Goal: Task Accomplishment & Management: Manage account settings

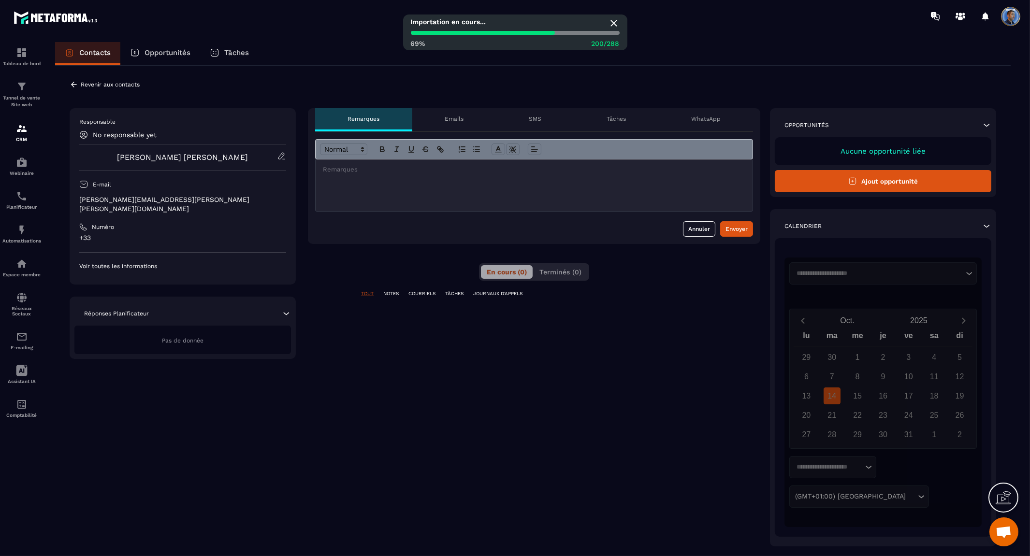
scroll to position [4822, 0]
click at [74, 81] on icon at bounding box center [74, 84] width 9 height 9
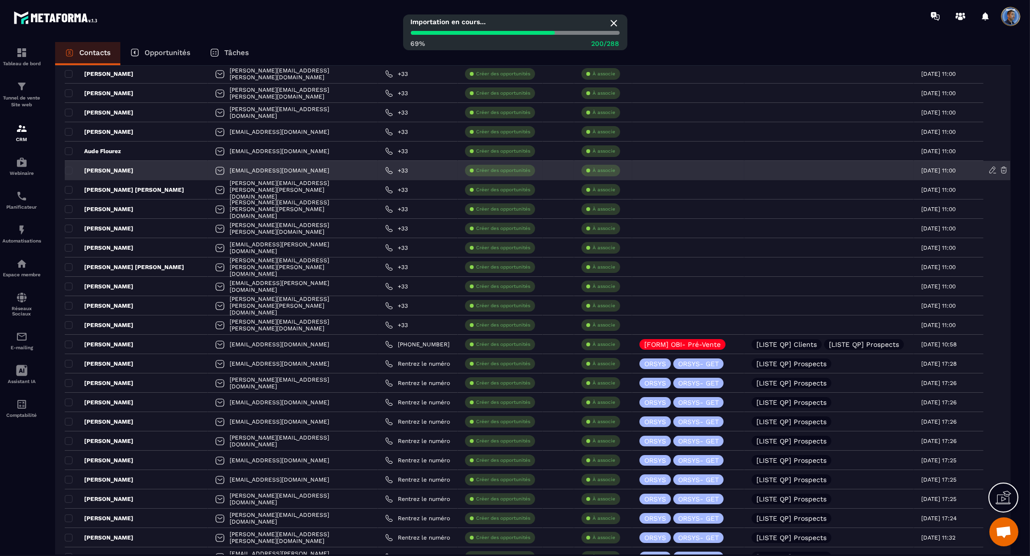
scroll to position [1598, 0]
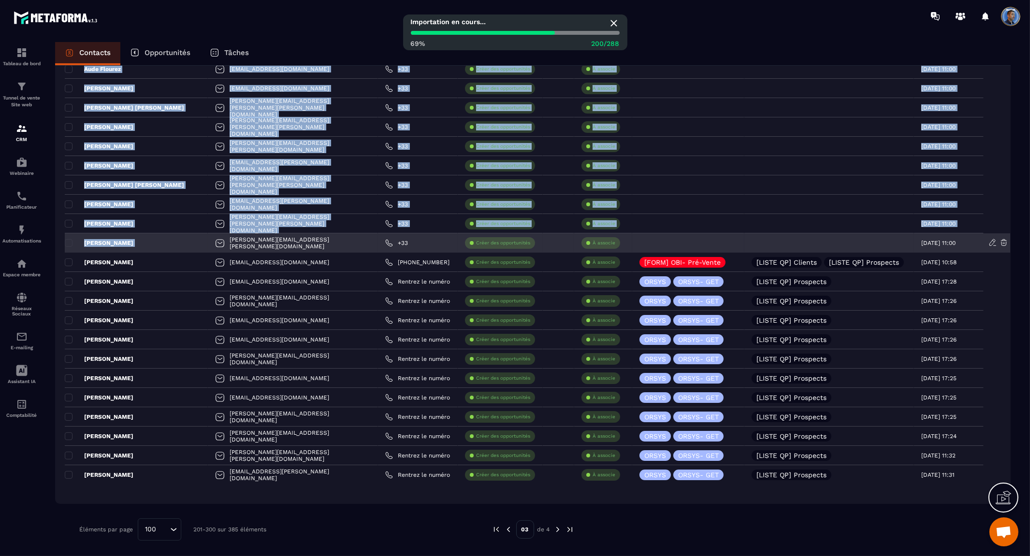
drag, startPoint x: 51, startPoint y: 233, endPoint x: 181, endPoint y: 241, distance: 129.8
click at [182, 242] on div "Contacts Opportunités Tâches Ajout de contact 385 Contacts Plus de filtre Tout …" at bounding box center [532, 308] width 975 height 532
click at [69, 242] on span at bounding box center [69, 243] width 8 height 8
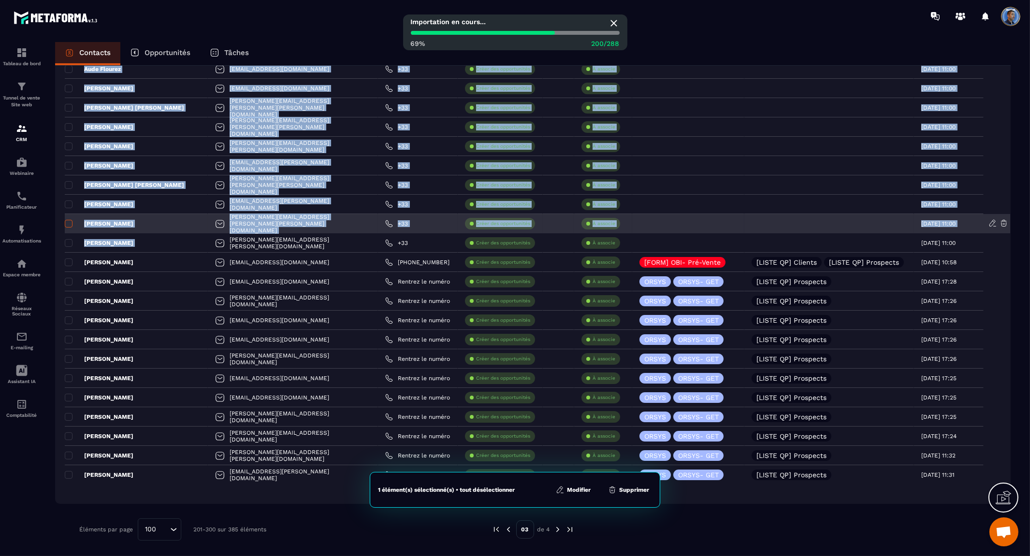
click at [70, 223] on span at bounding box center [69, 224] width 8 height 8
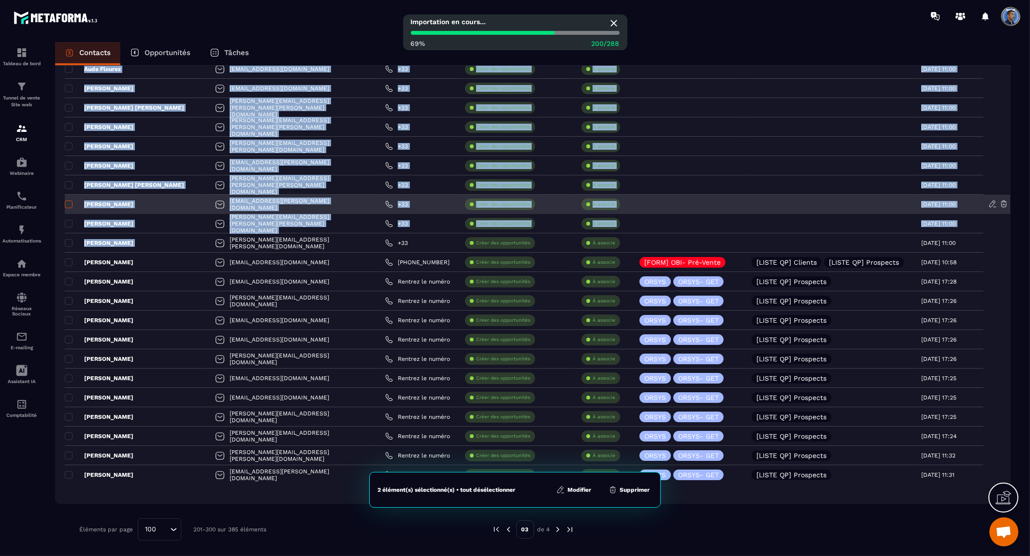
click at [69, 204] on span at bounding box center [69, 205] width 8 height 8
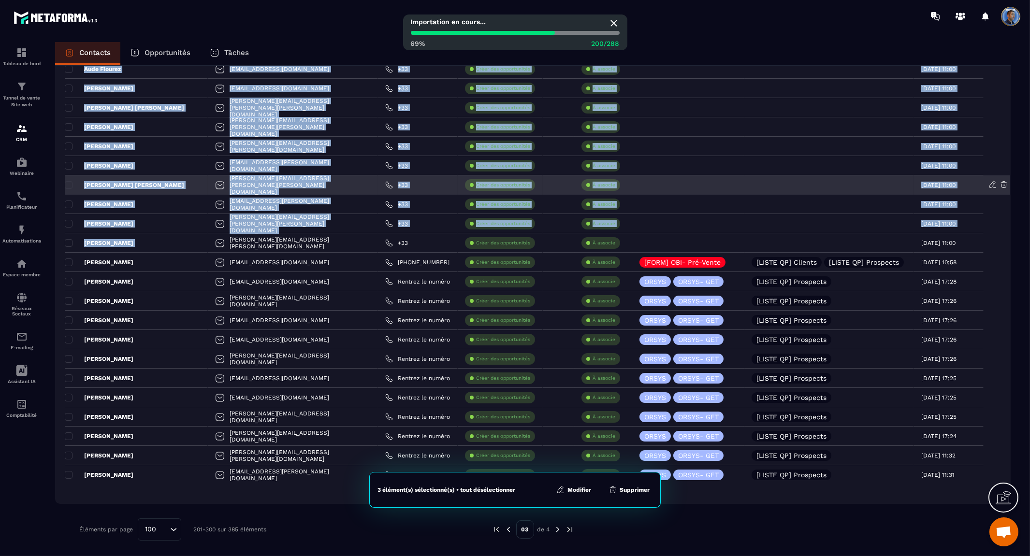
click at [68, 184] on span at bounding box center [69, 185] width 8 height 8
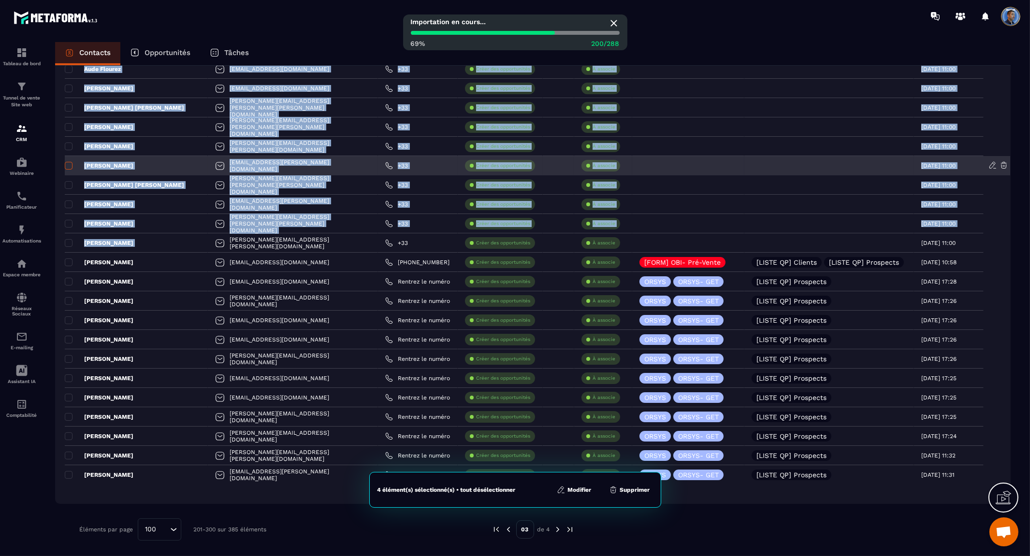
click at [69, 166] on span at bounding box center [69, 166] width 8 height 8
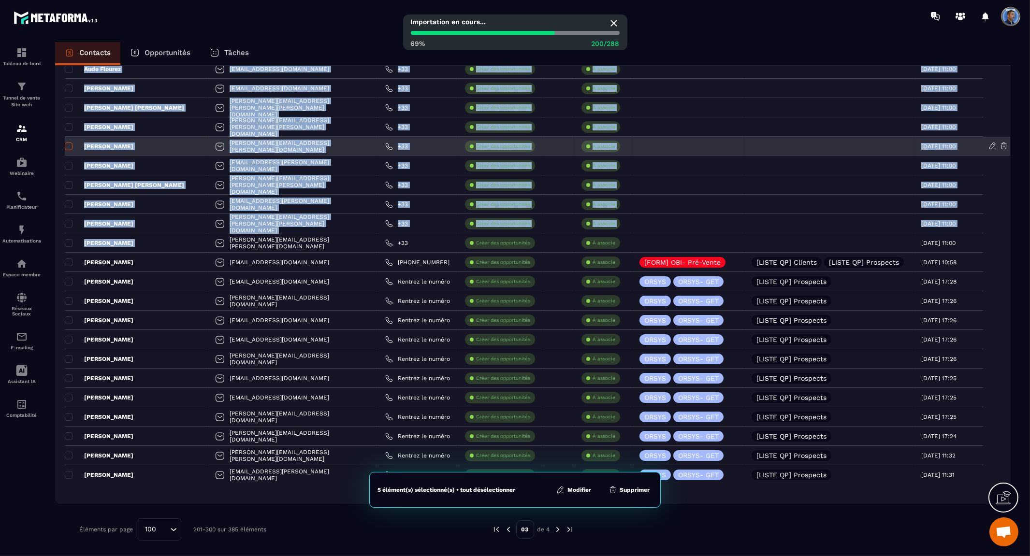
click at [68, 148] on span at bounding box center [69, 147] width 8 height 8
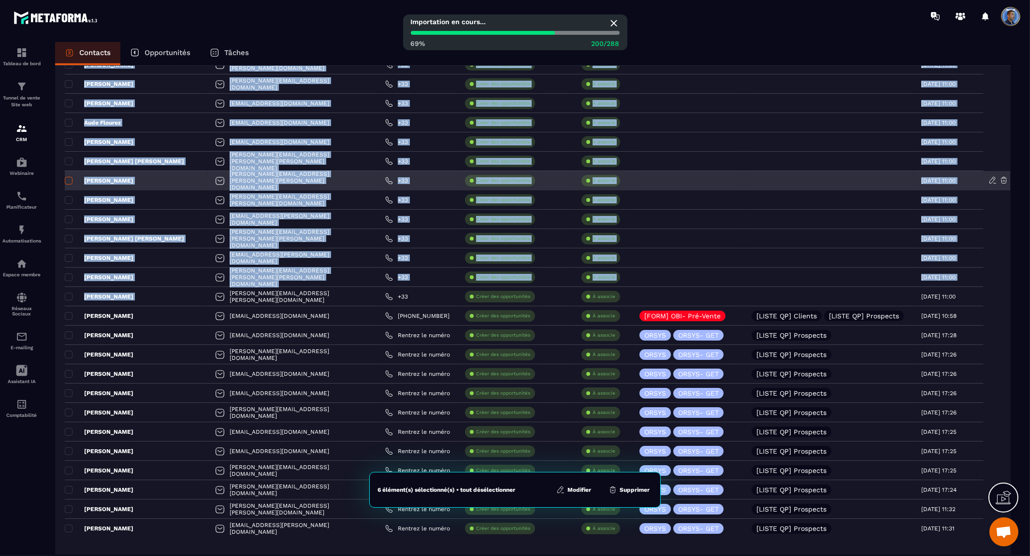
click at [66, 181] on span at bounding box center [69, 181] width 8 height 8
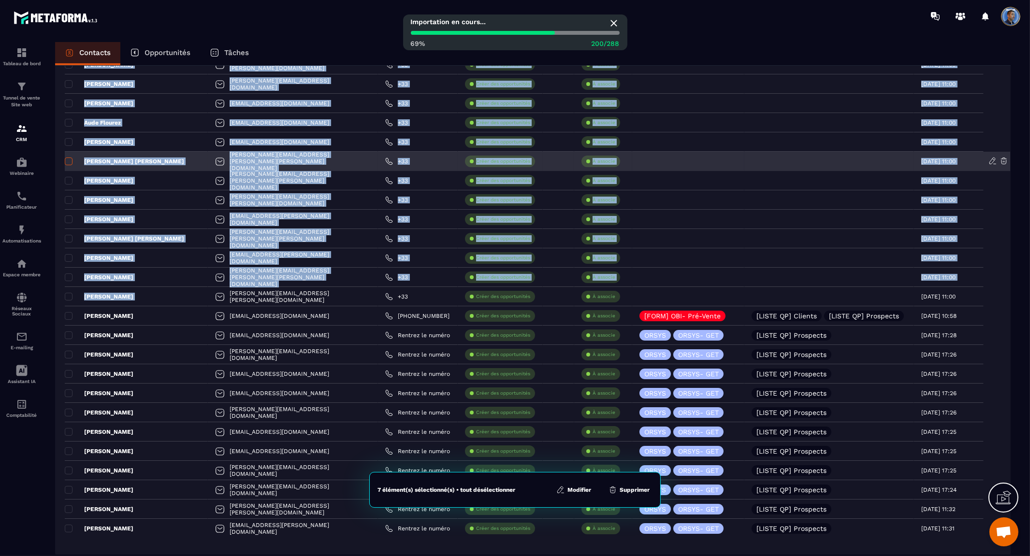
click at [66, 160] on span at bounding box center [69, 162] width 8 height 8
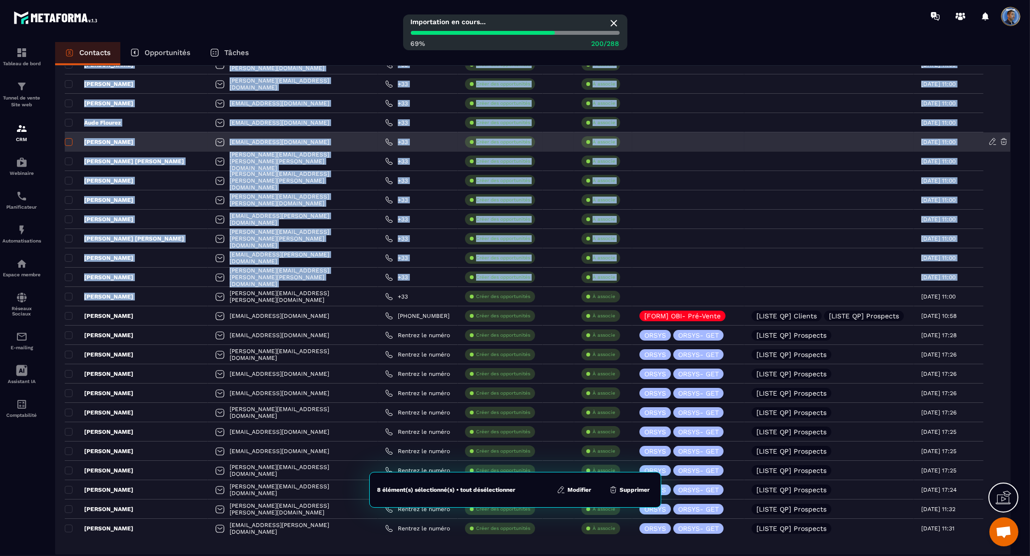
click at [69, 142] on span at bounding box center [69, 142] width 8 height 8
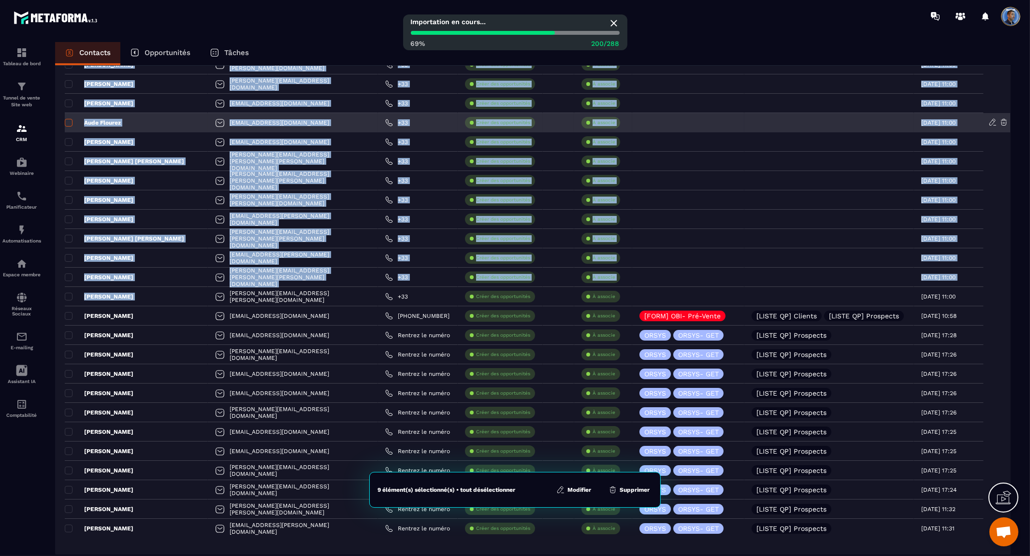
click at [67, 122] on span at bounding box center [69, 123] width 8 height 8
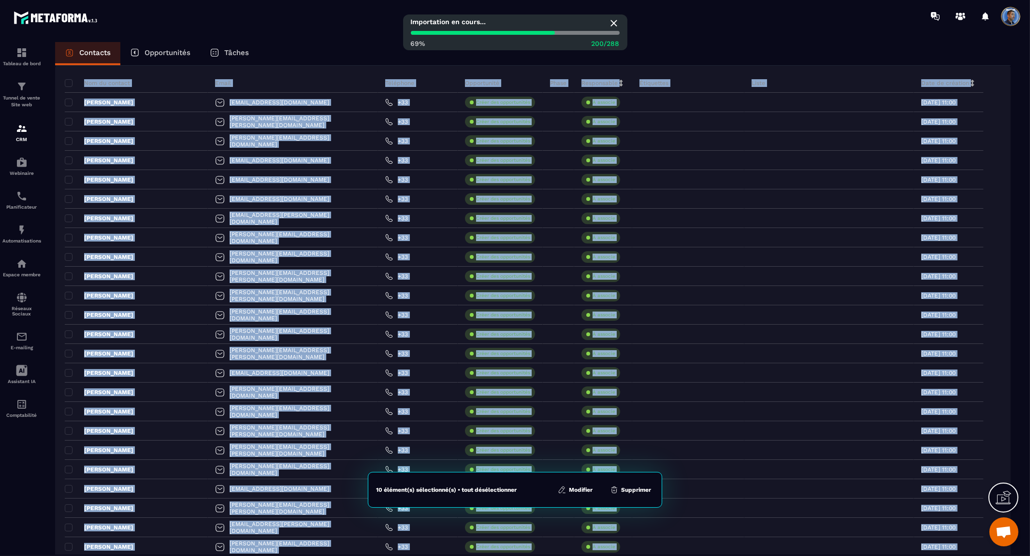
scroll to position [0, 0]
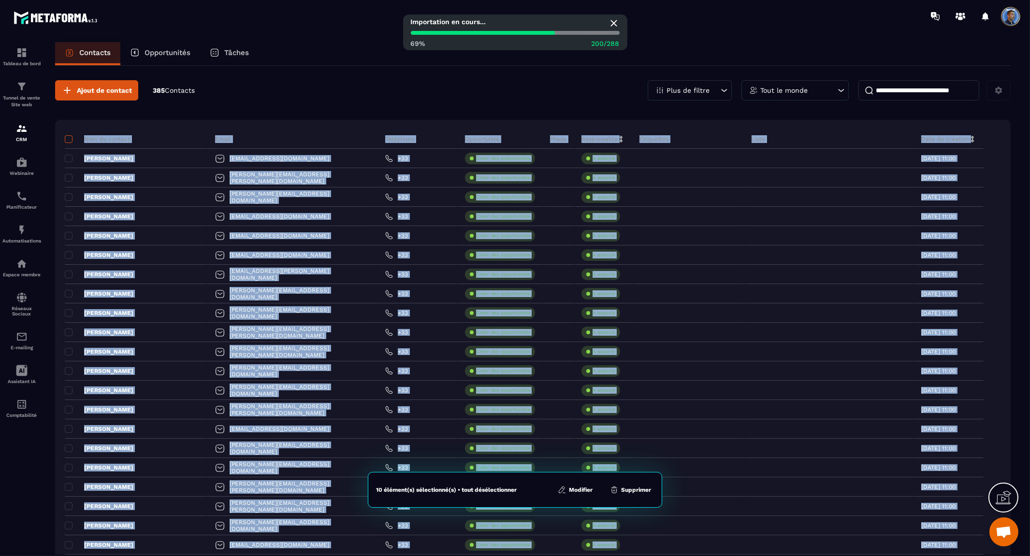
click at [68, 141] on span at bounding box center [69, 139] width 8 height 8
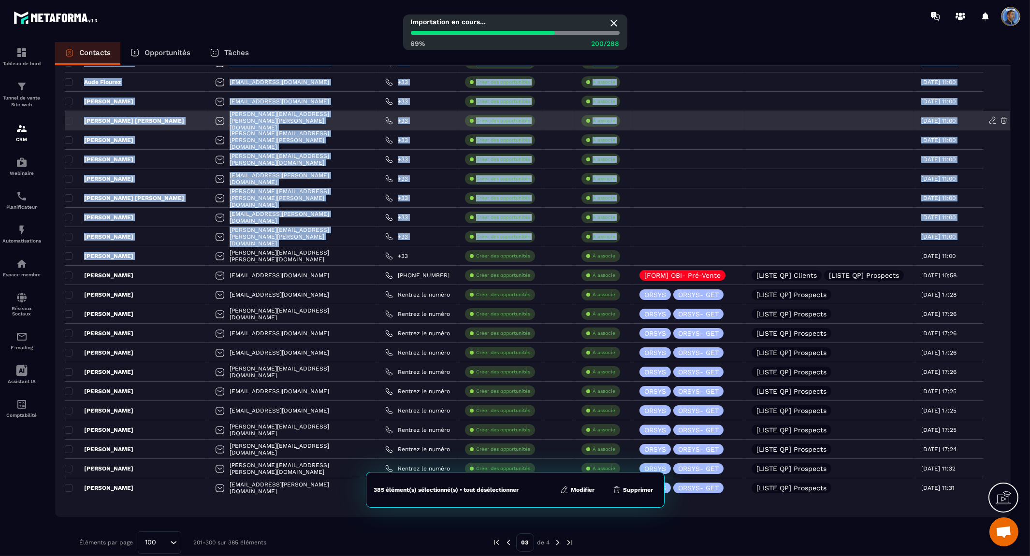
scroll to position [1598, 0]
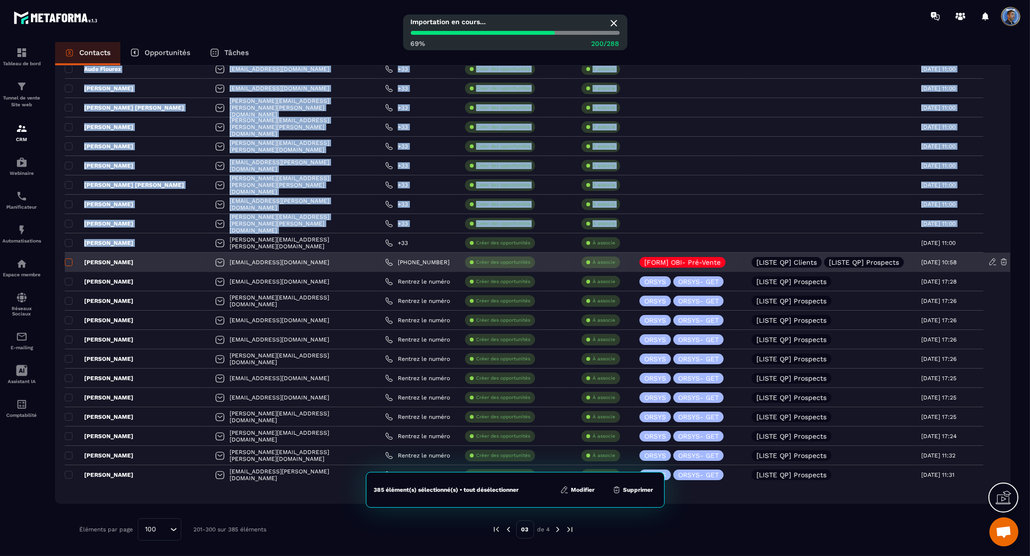
click at [66, 262] on span at bounding box center [69, 263] width 8 height 8
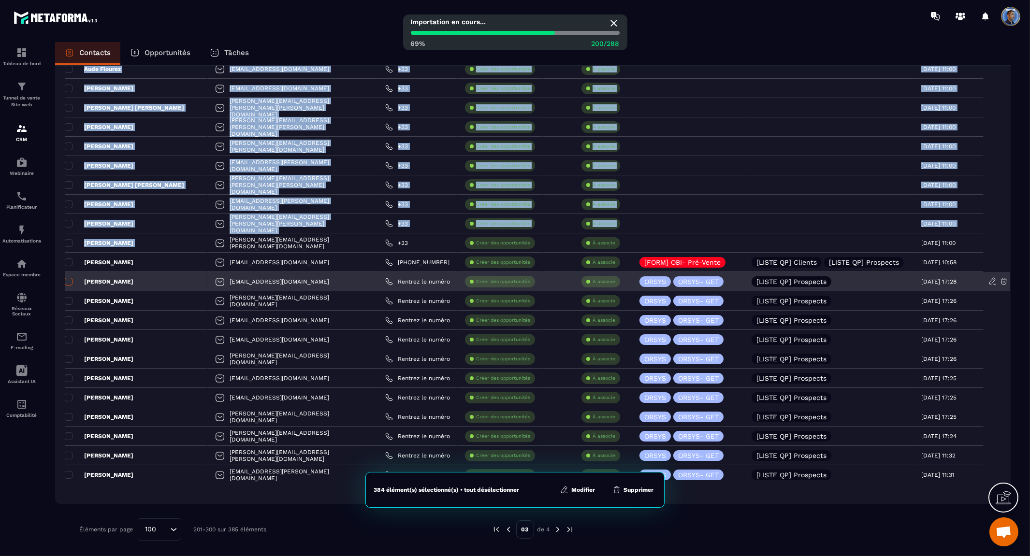
click at [69, 279] on span at bounding box center [69, 282] width 8 height 8
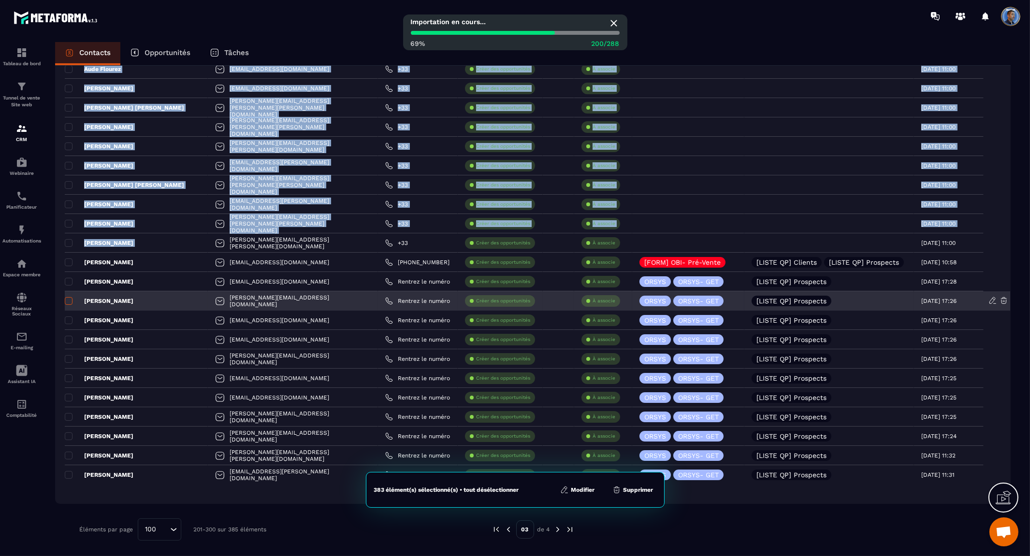
click at [66, 301] on span at bounding box center [69, 301] width 8 height 8
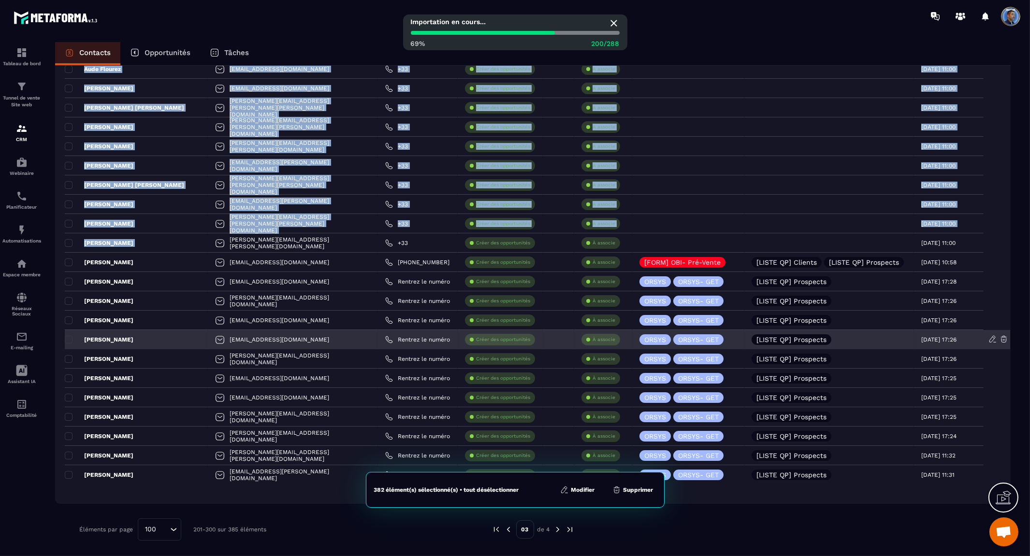
drag, startPoint x: 66, startPoint y: 321, endPoint x: 66, endPoint y: 330, distance: 9.2
click at [66, 321] on span at bounding box center [69, 321] width 8 height 8
click at [66, 341] on span at bounding box center [69, 340] width 8 height 8
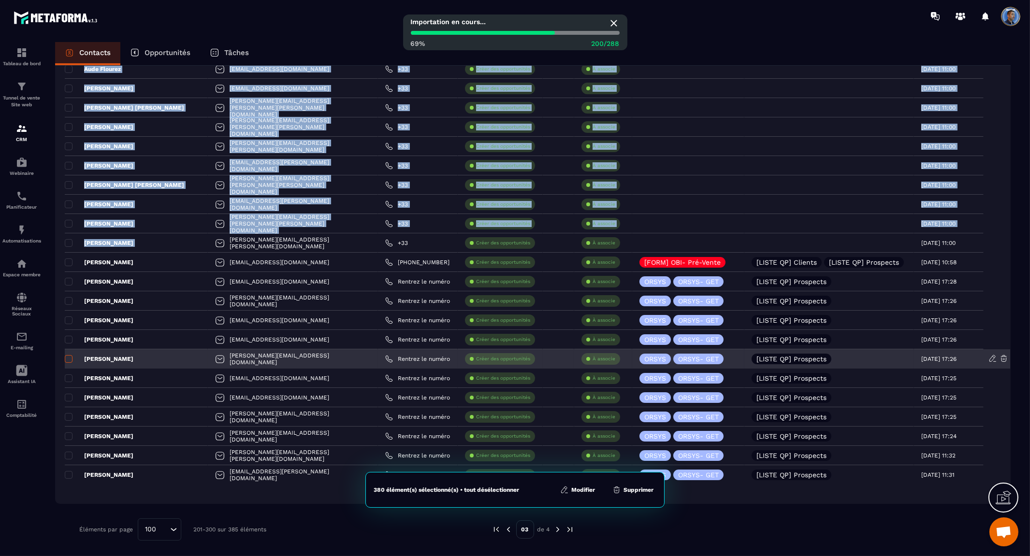
click at [67, 363] on label at bounding box center [68, 362] width 7 height 7
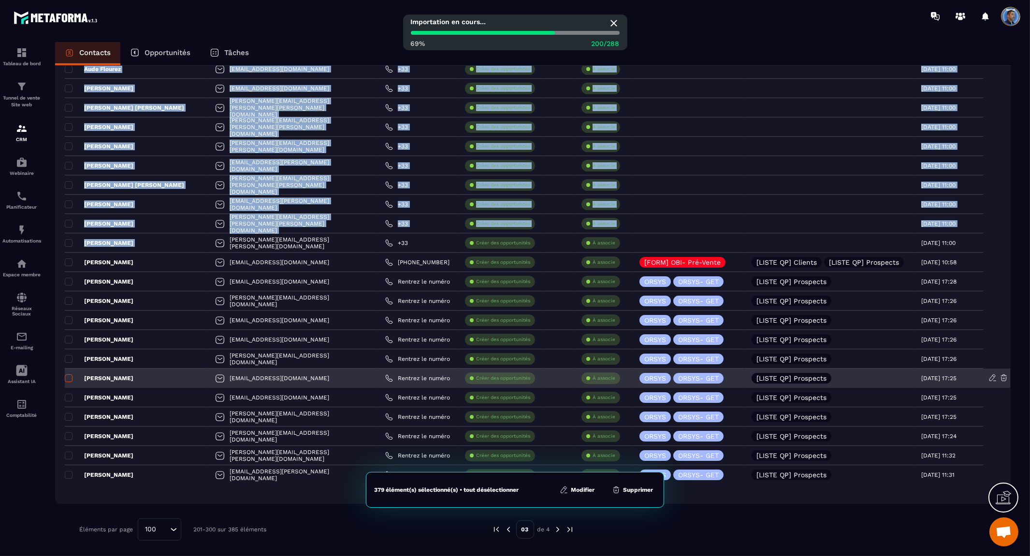
click at [69, 379] on span at bounding box center [69, 379] width 8 height 8
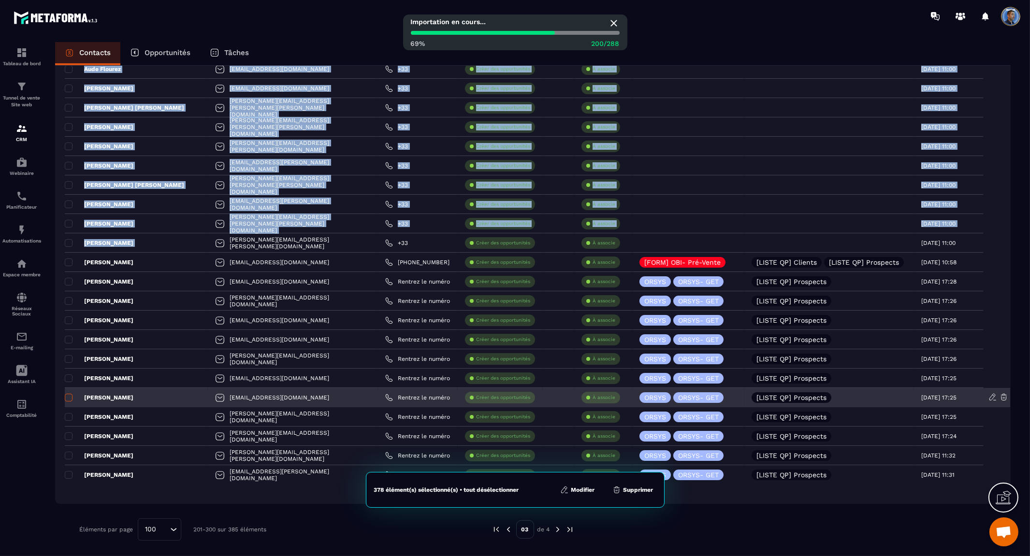
click at [68, 397] on span at bounding box center [69, 398] width 8 height 8
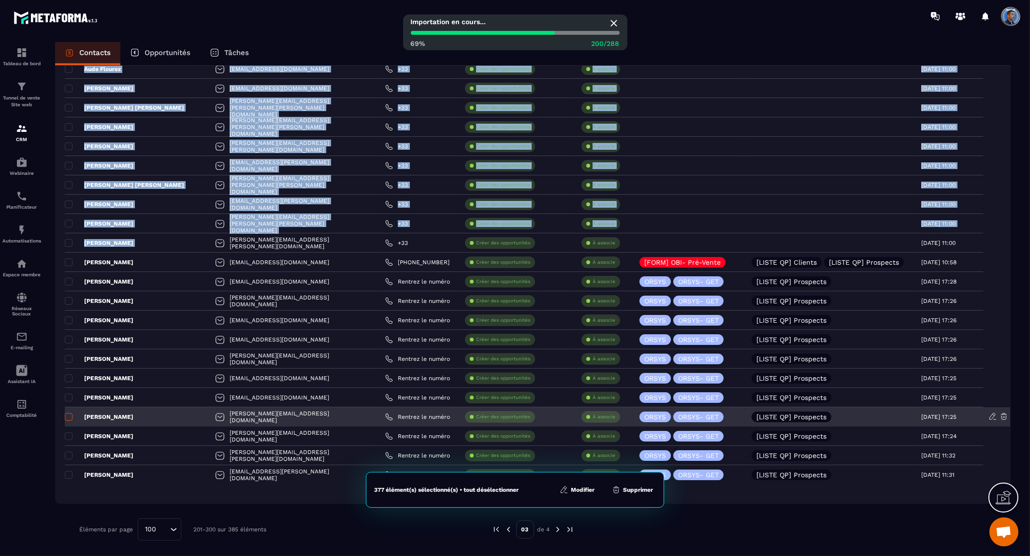
click at [66, 421] on label at bounding box center [68, 420] width 7 height 7
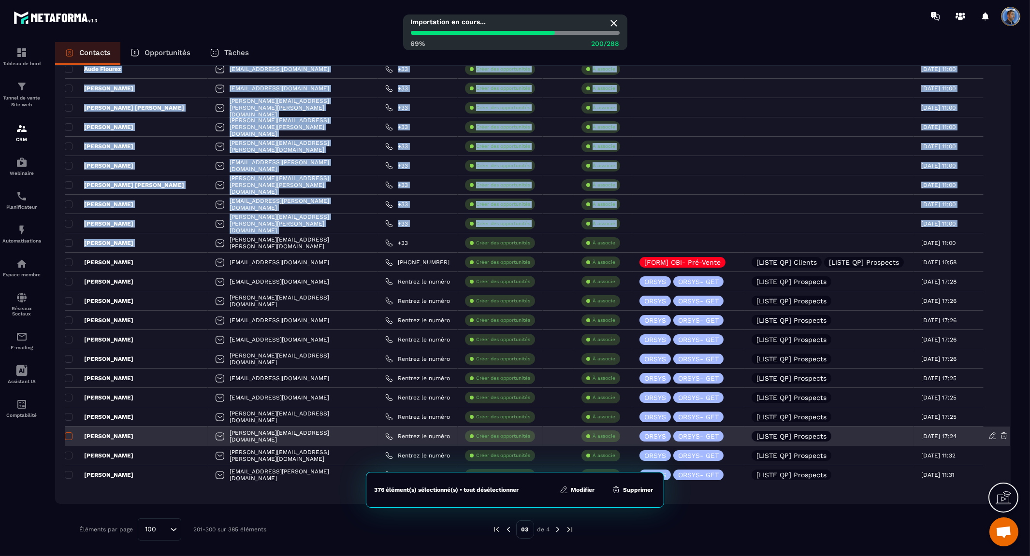
click at [68, 438] on span at bounding box center [69, 437] width 8 height 8
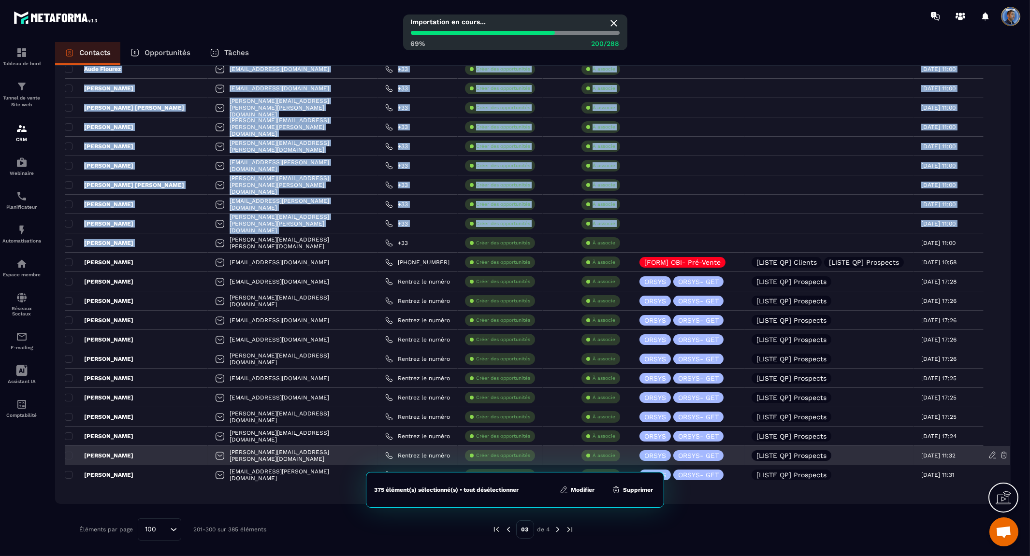
click at [68, 460] on label at bounding box center [68, 458] width 7 height 7
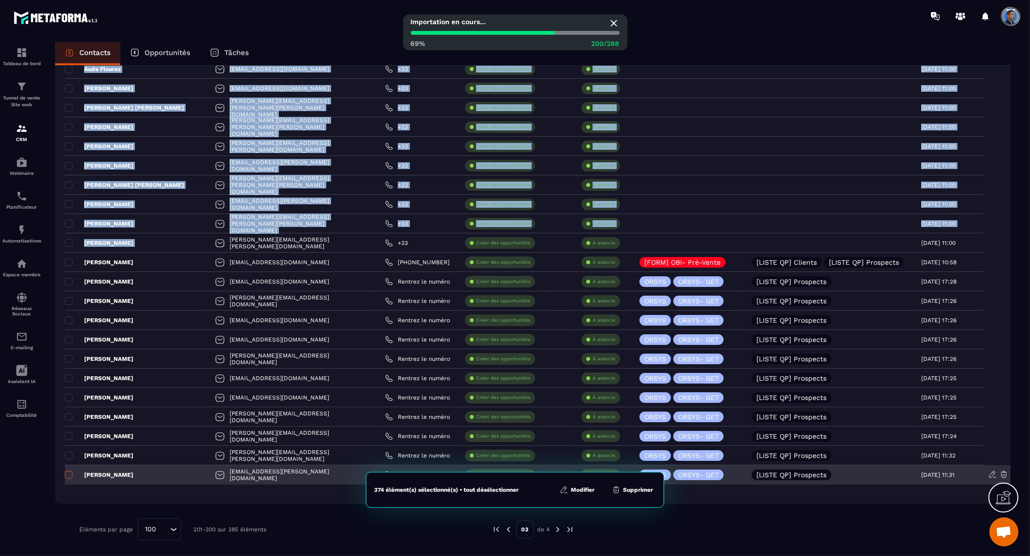
click at [68, 476] on span at bounding box center [69, 475] width 8 height 8
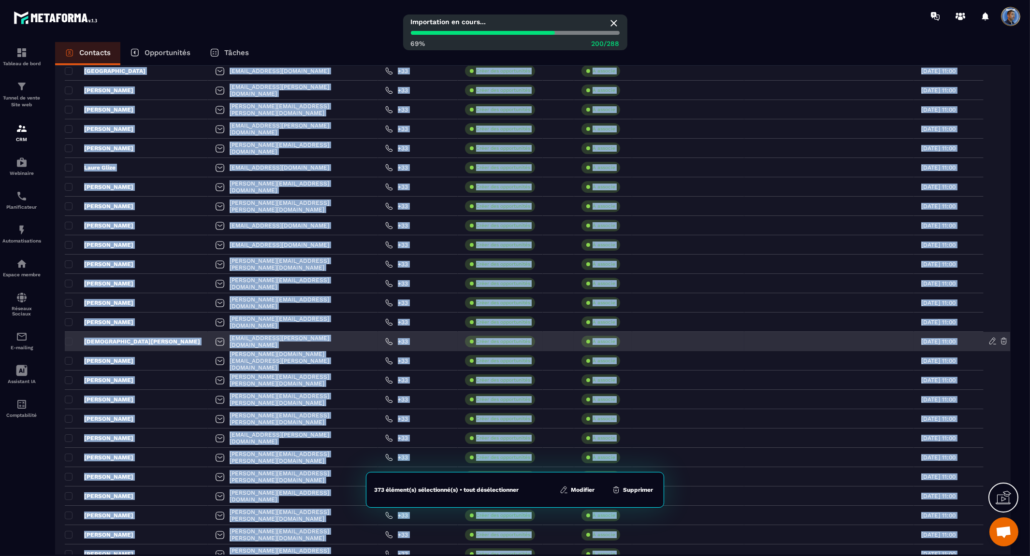
scroll to position [953, 0]
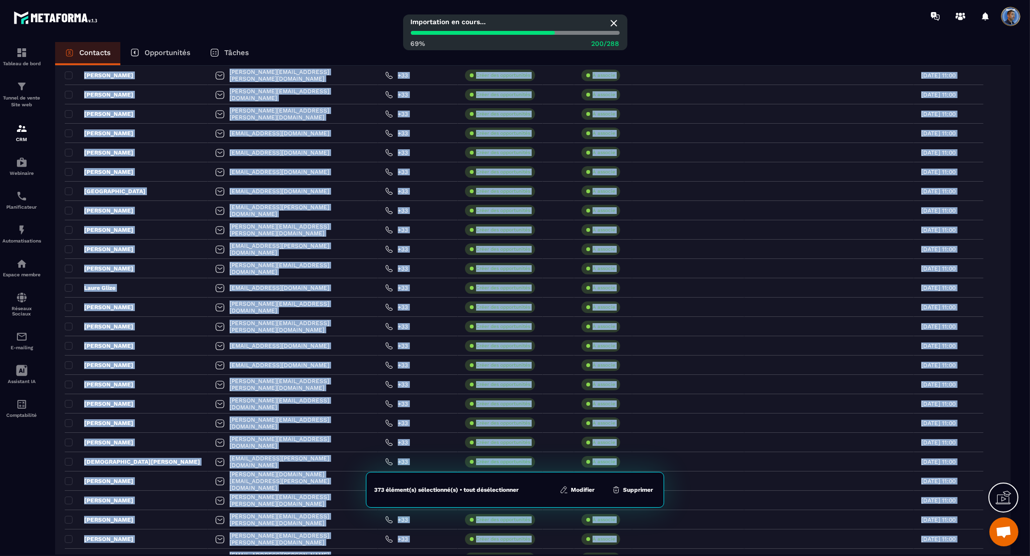
click at [585, 491] on button "Modifier" at bounding box center [577, 490] width 41 height 10
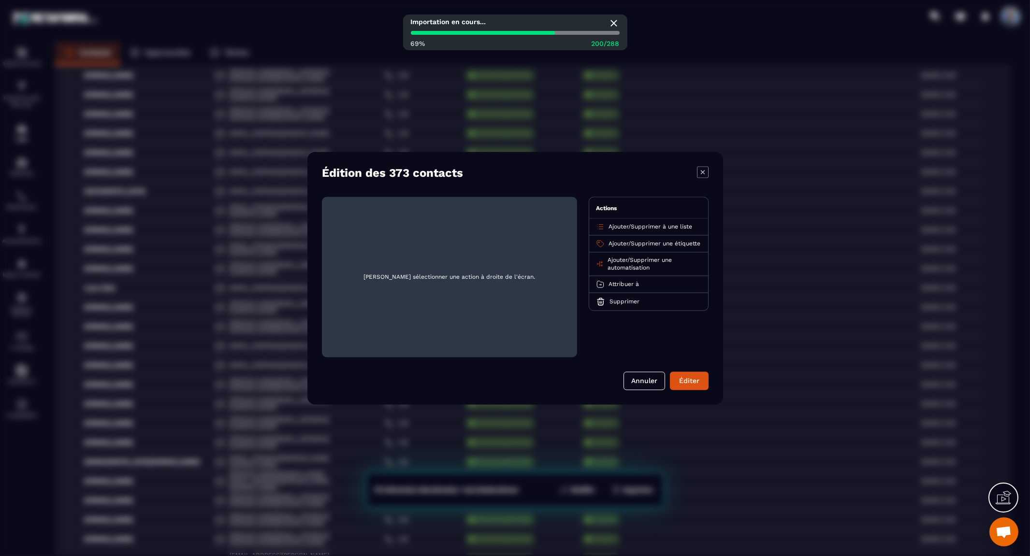
click at [678, 226] on span "Supprimer à une liste" at bounding box center [661, 226] width 61 height 7
click at [622, 224] on span "Ajouter" at bounding box center [619, 226] width 20 height 7
click at [621, 224] on span "Ajouter" at bounding box center [619, 226] width 20 height 7
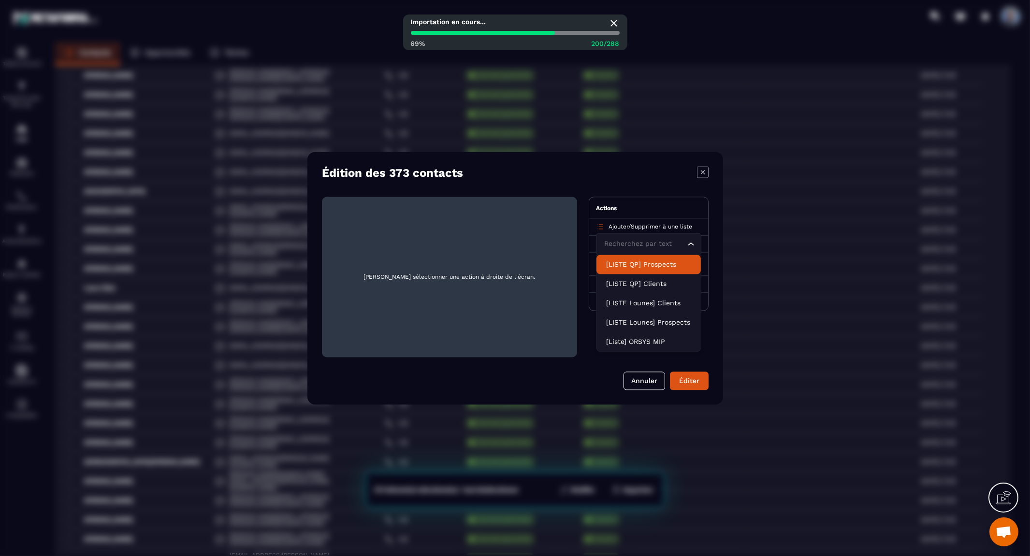
click at [620, 260] on p "[LISTE QP] Prospects" at bounding box center [648, 265] width 85 height 10
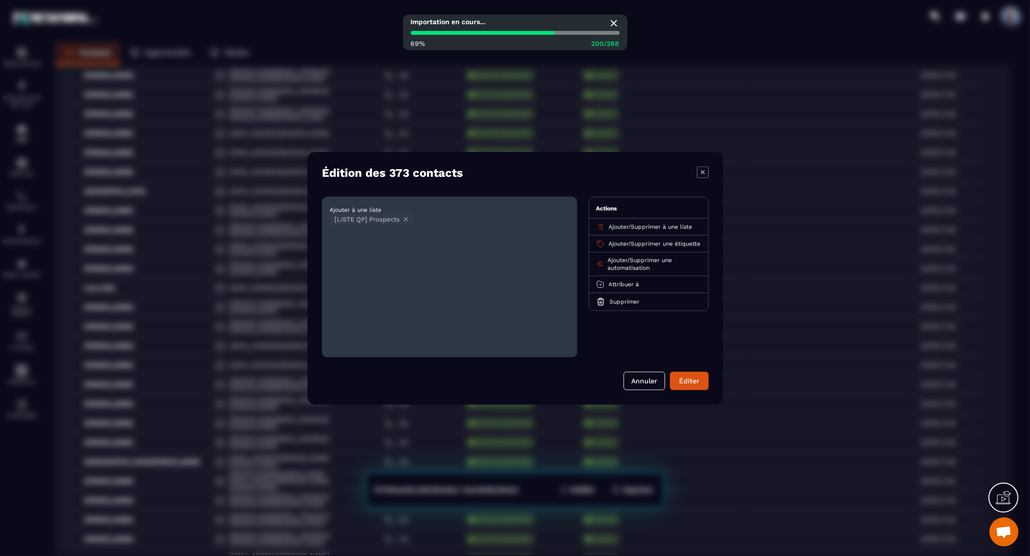
click at [619, 240] on span "Ajouter" at bounding box center [619, 243] width 20 height 7
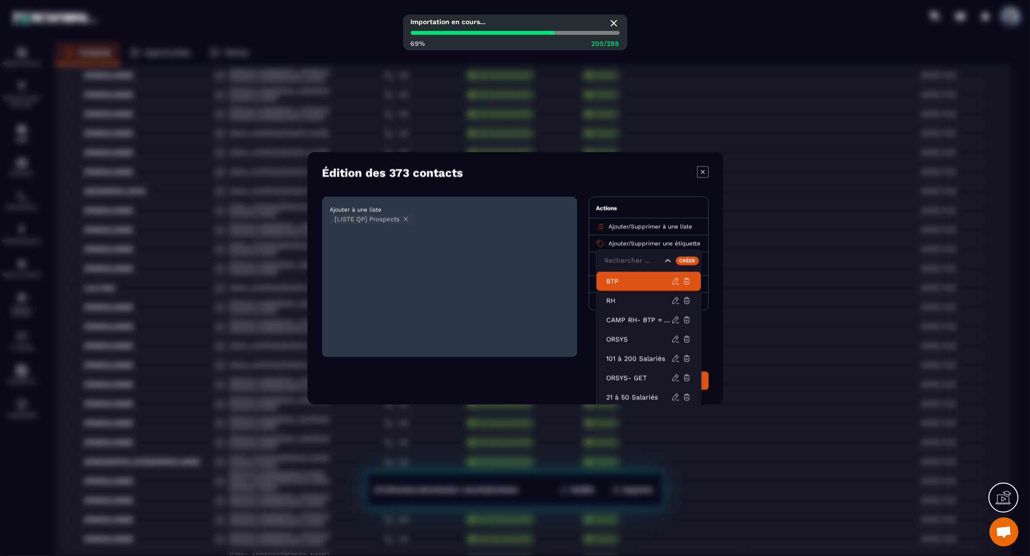
click at [614, 260] on input "Search for option" at bounding box center [632, 261] width 60 height 11
type input "*****"
click at [619, 317] on p "ORSYS- MIP" at bounding box center [638, 320] width 65 height 10
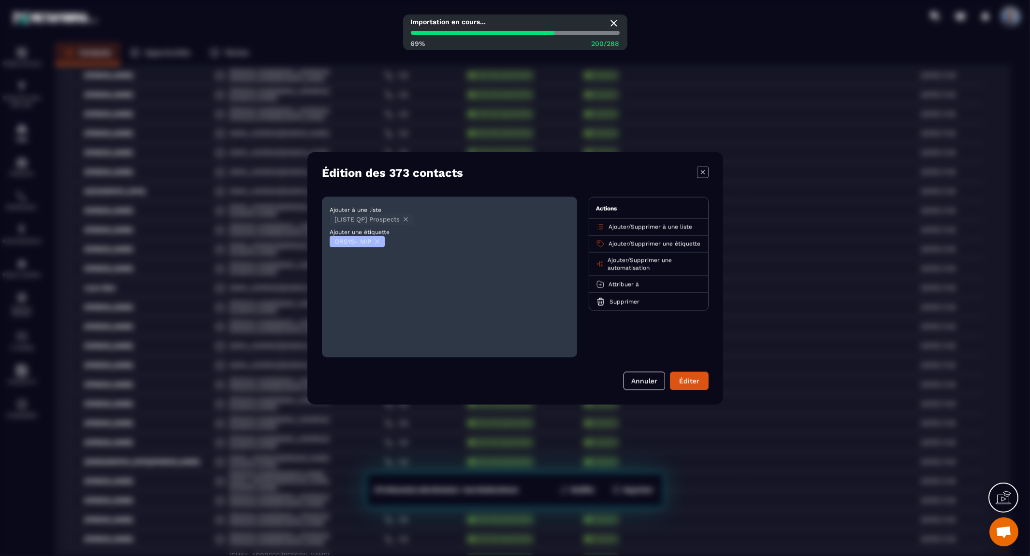
click at [616, 242] on span "Ajouter" at bounding box center [619, 243] width 20 height 7
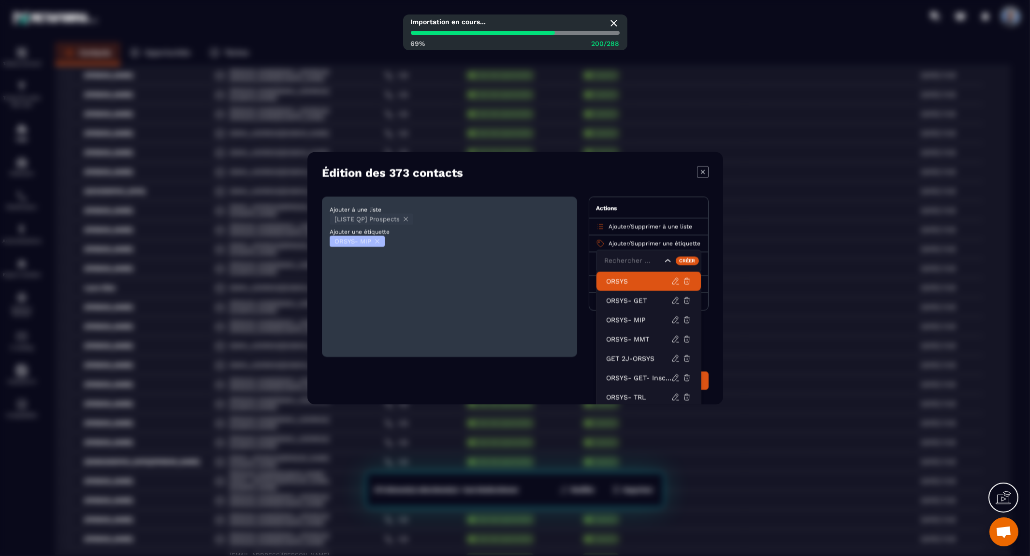
click at [621, 281] on p "ORSYS" at bounding box center [638, 282] width 65 height 10
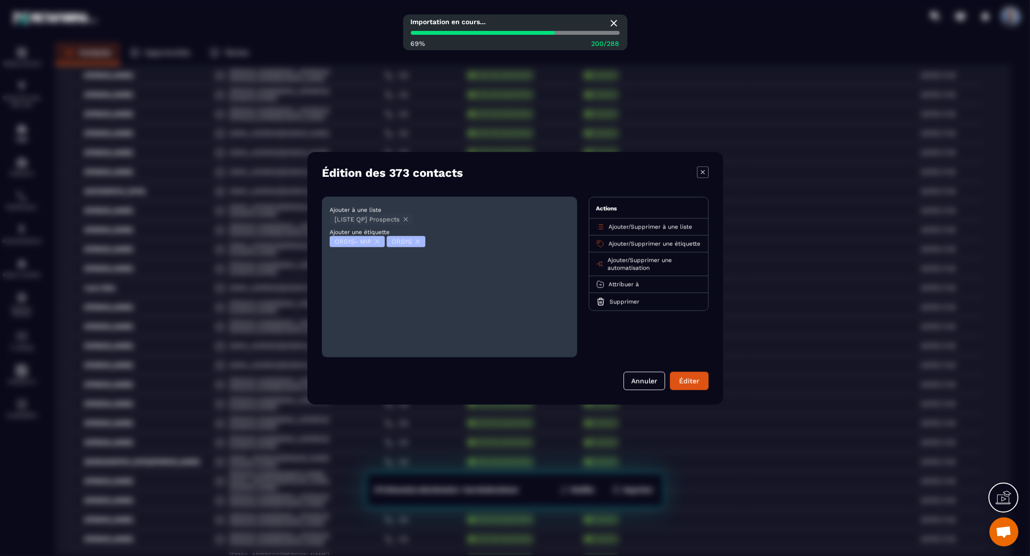
click at [618, 288] on span "Attribuer à" at bounding box center [624, 284] width 30 height 7
click at [629, 326] on p "[PERSON_NAME]" at bounding box center [648, 322] width 85 height 10
click at [694, 380] on button "Éditer" at bounding box center [689, 381] width 39 height 18
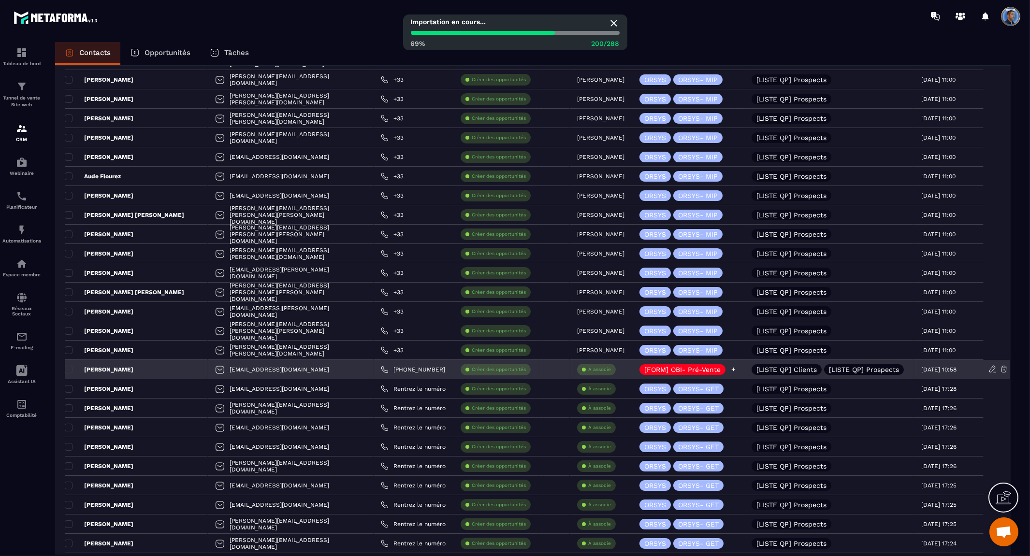
scroll to position [1598, 0]
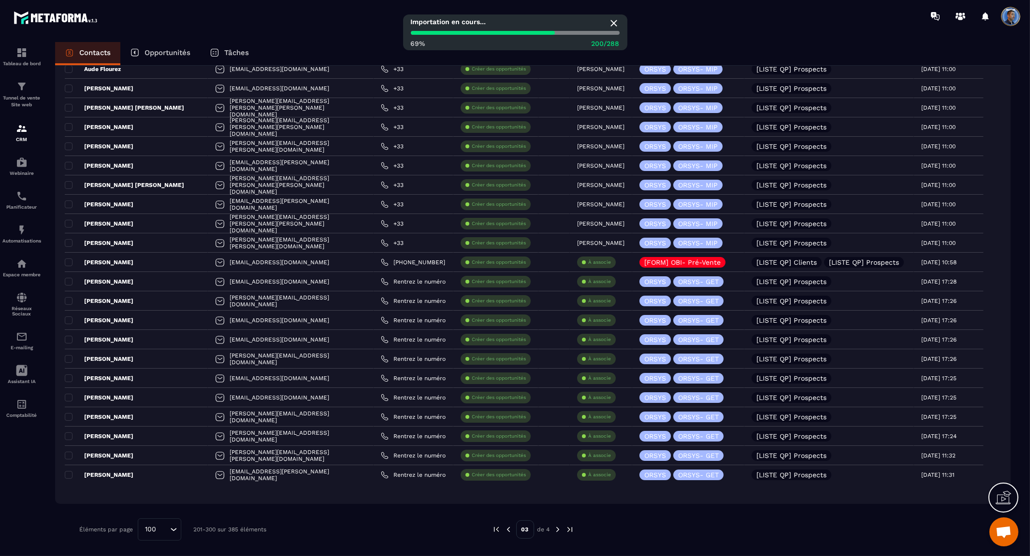
click at [554, 530] on img at bounding box center [558, 529] width 9 height 9
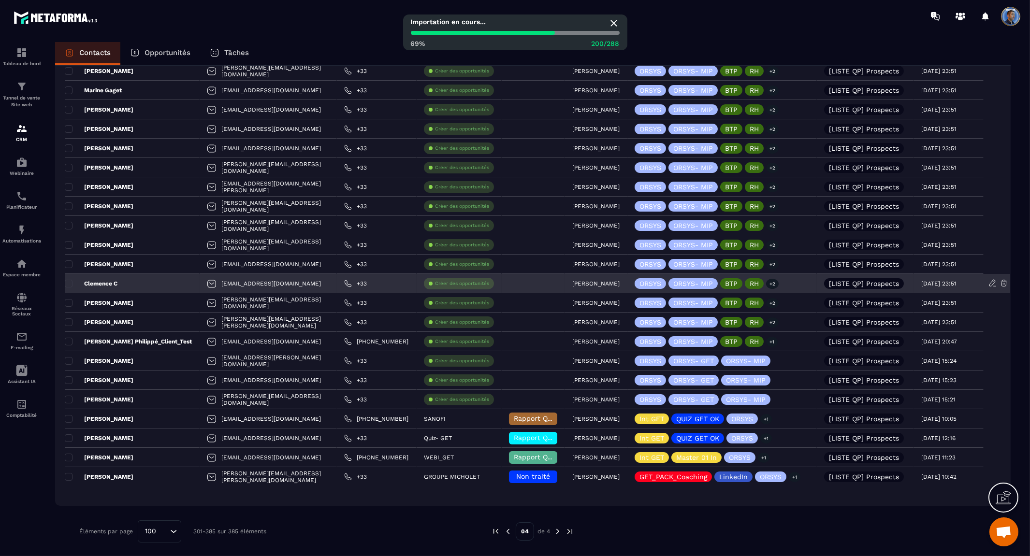
scroll to position [1308, 0]
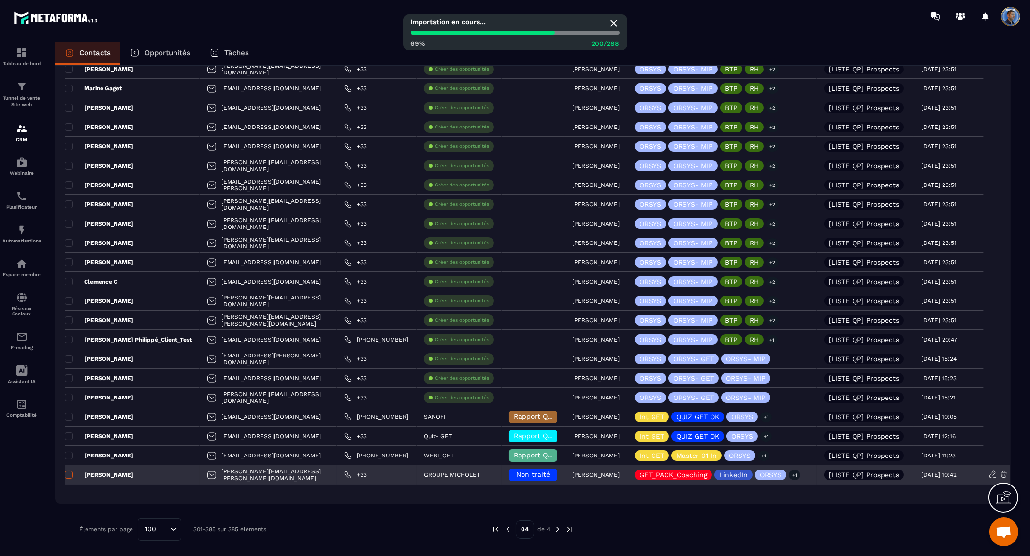
click at [68, 475] on span at bounding box center [69, 475] width 8 height 8
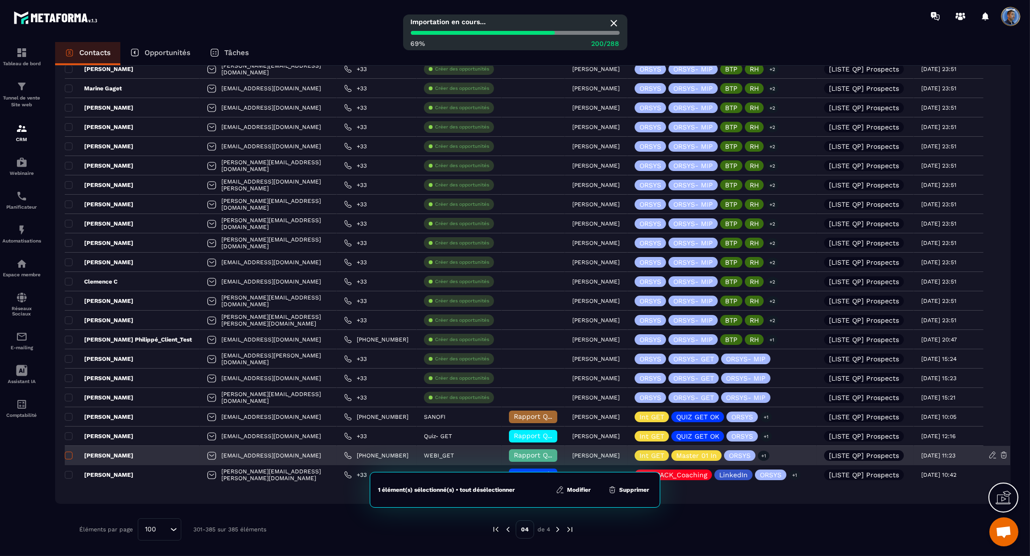
click at [67, 456] on span at bounding box center [69, 456] width 8 height 8
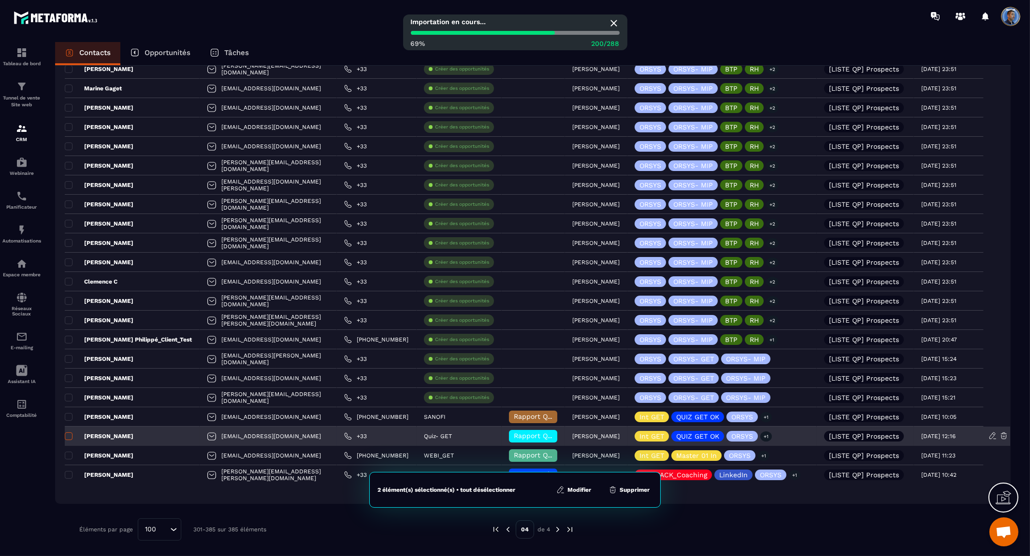
click at [67, 437] on span at bounding box center [69, 437] width 8 height 8
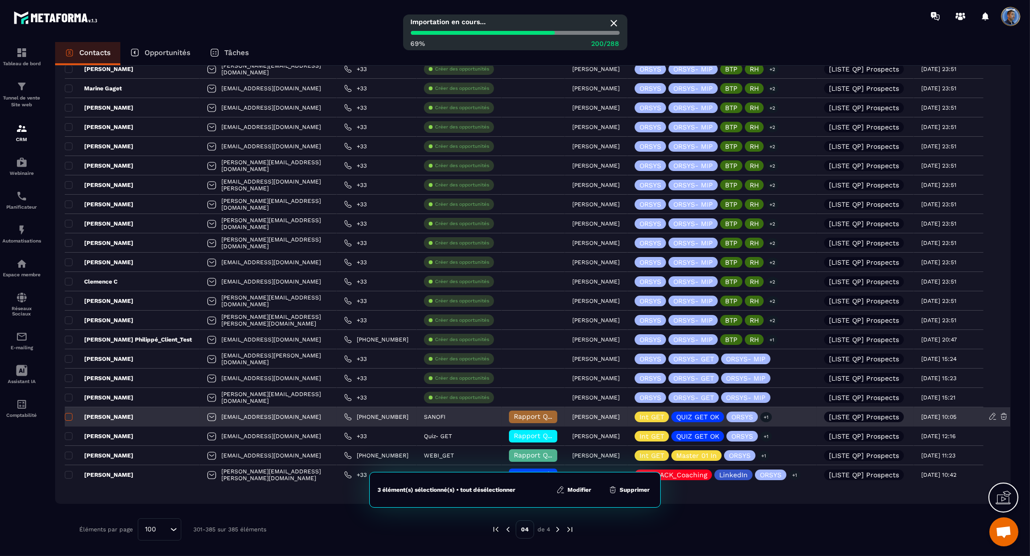
click at [69, 417] on span at bounding box center [69, 417] width 8 height 8
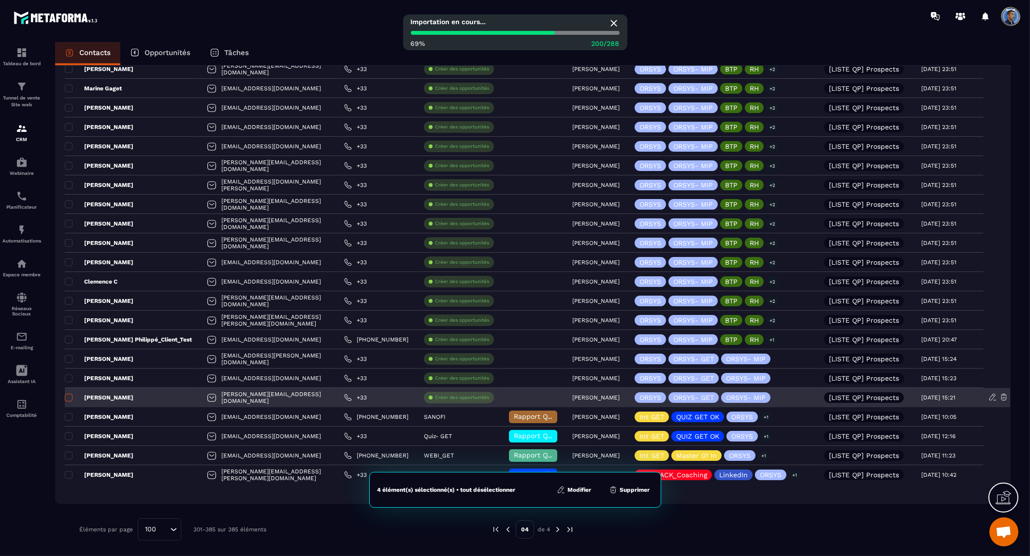
click at [69, 397] on span at bounding box center [69, 398] width 8 height 8
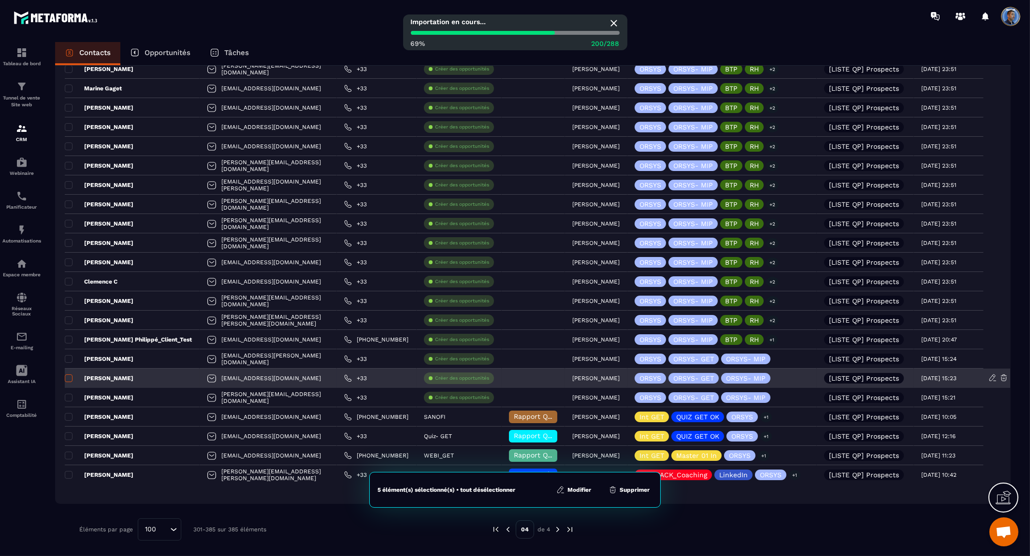
click at [68, 378] on span at bounding box center [69, 379] width 8 height 8
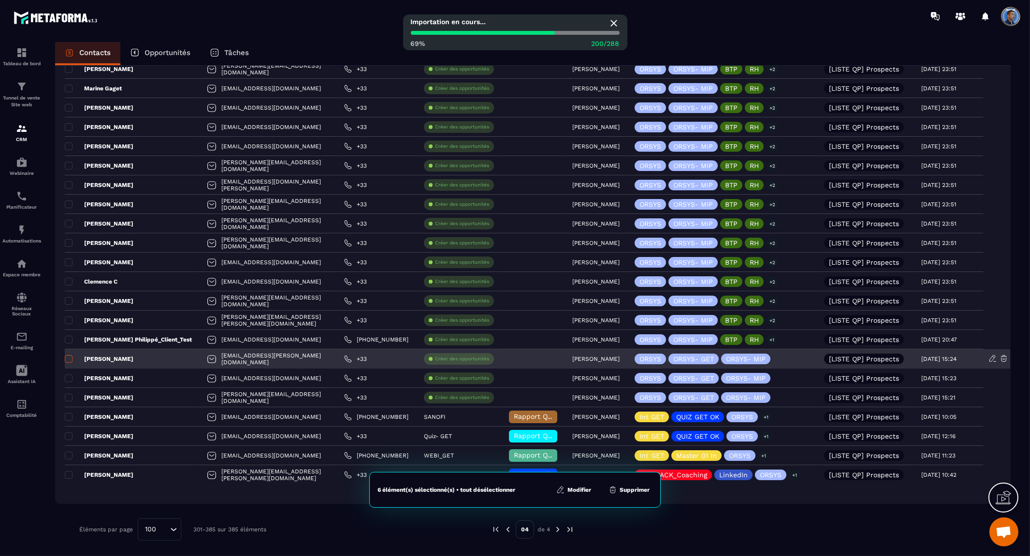
click at [68, 361] on span at bounding box center [69, 359] width 8 height 8
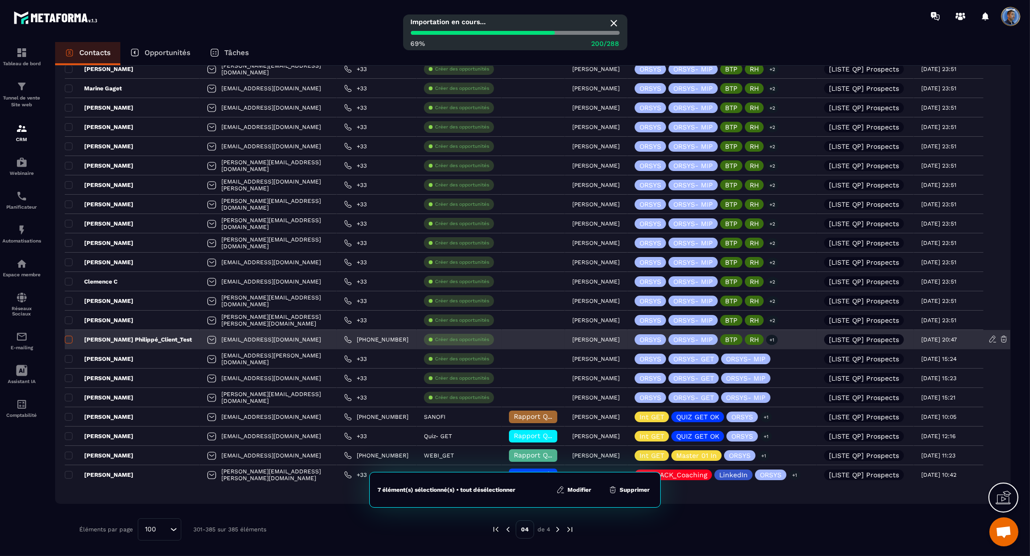
click at [67, 339] on span at bounding box center [69, 340] width 8 height 8
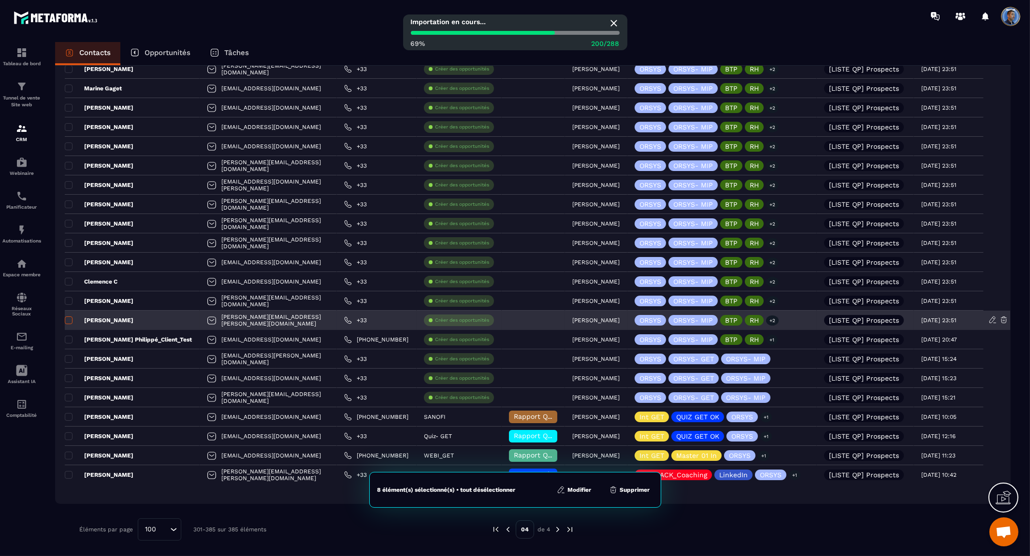
click at [68, 321] on span at bounding box center [69, 321] width 8 height 8
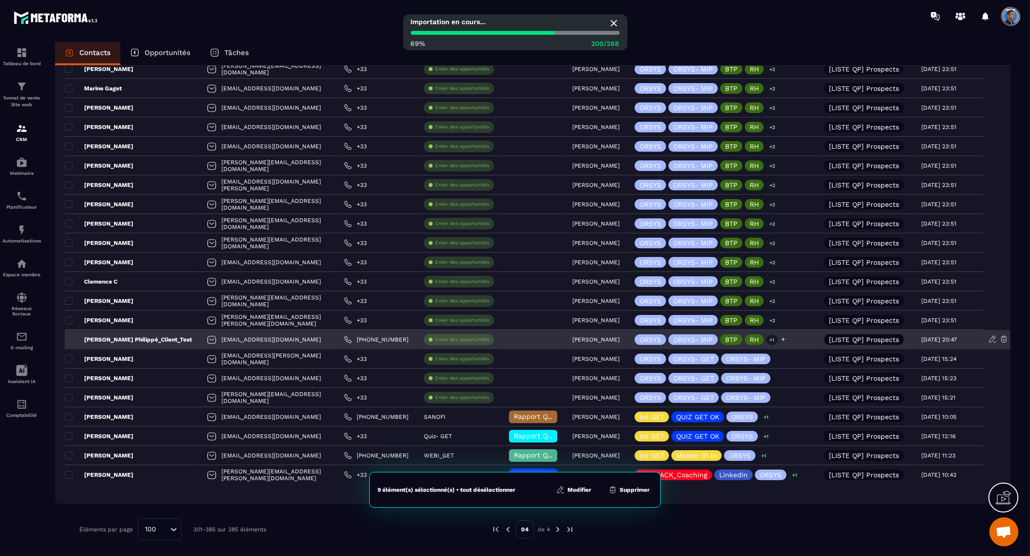
click at [787, 340] on icon at bounding box center [783, 339] width 6 height 6
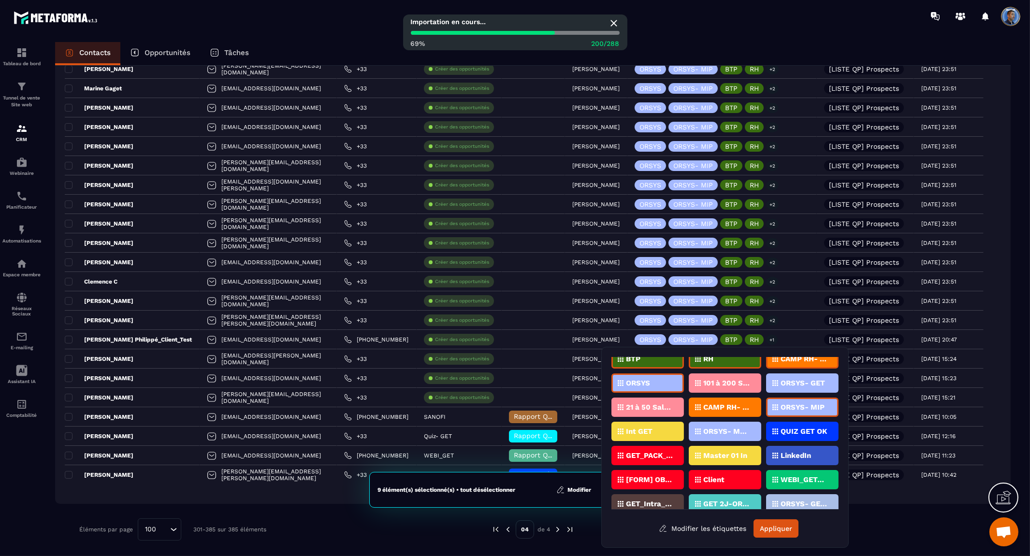
scroll to position [0, 0]
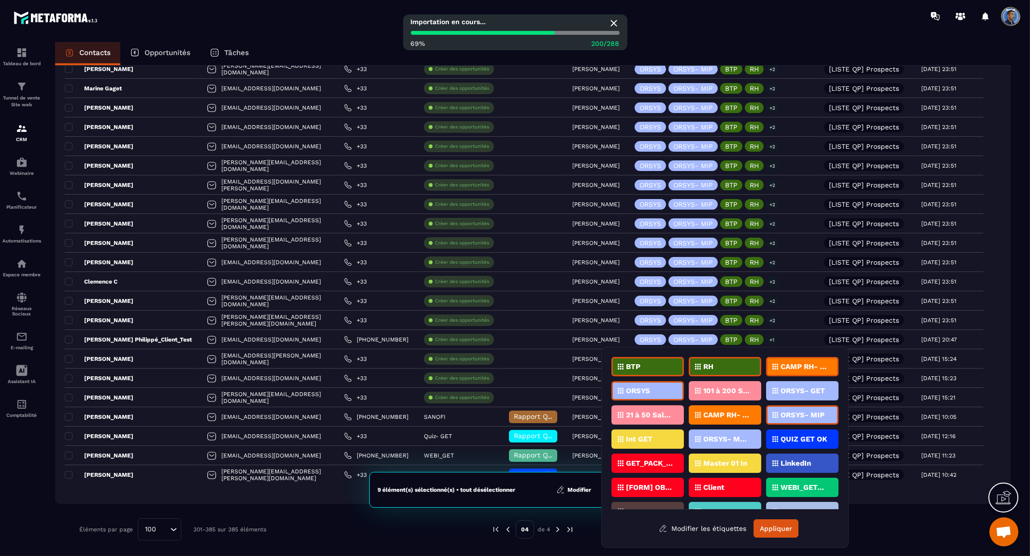
click at [347, 520] on div "Éléments par page 100 Loading... 301-385 sur 385 éléments" at bounding box center [278, 530] width 398 height 22
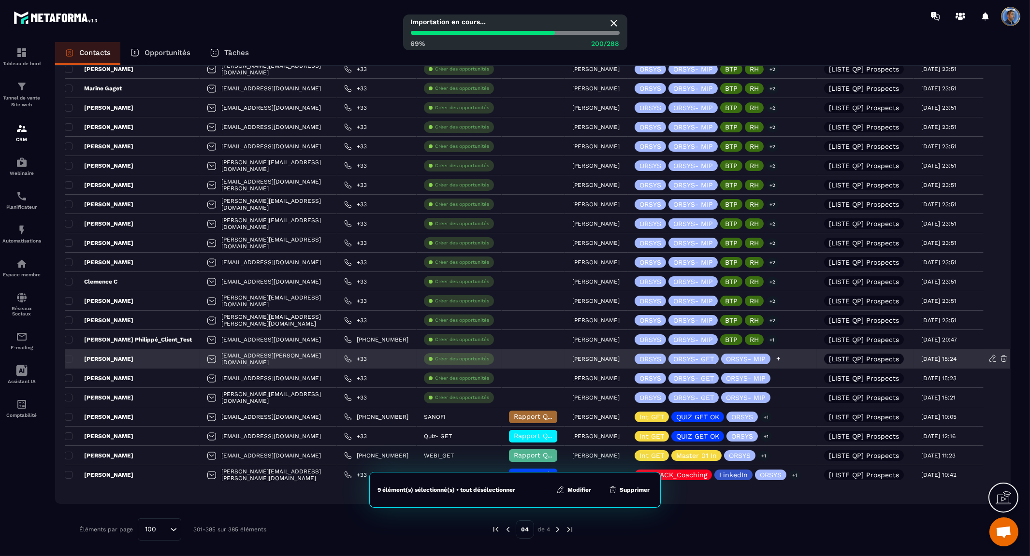
click at [782, 361] on icon at bounding box center [778, 359] width 6 height 6
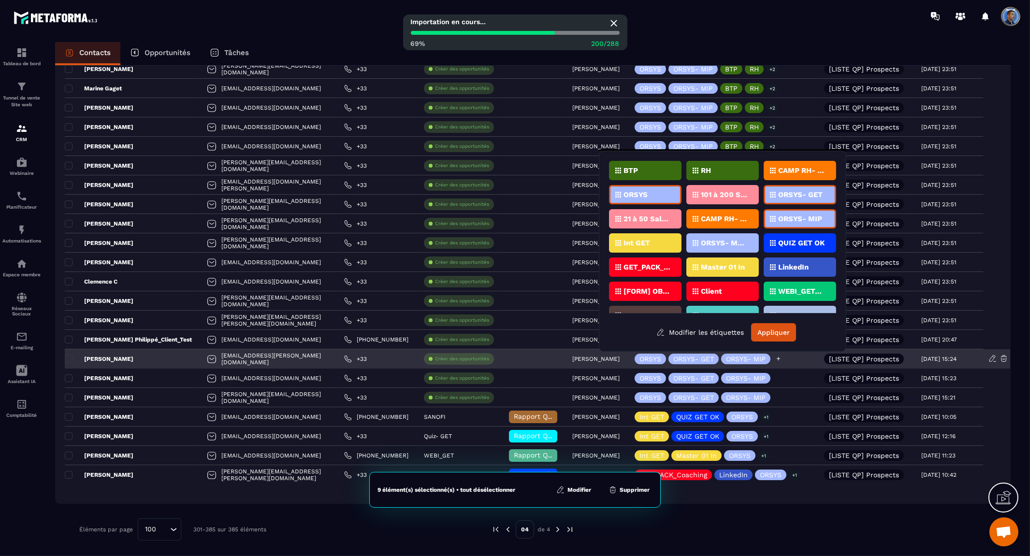
click at [782, 361] on icon at bounding box center [778, 359] width 6 height 6
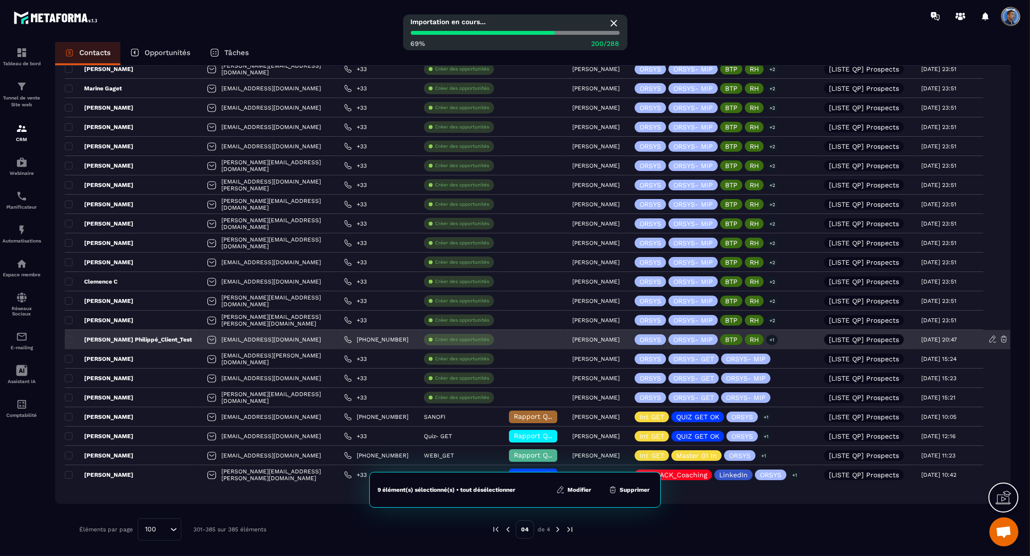
click at [120, 337] on p "[PERSON_NAME] Philippé_Client_Test" at bounding box center [128, 340] width 127 height 8
